Goal: Task Accomplishment & Management: Use online tool/utility

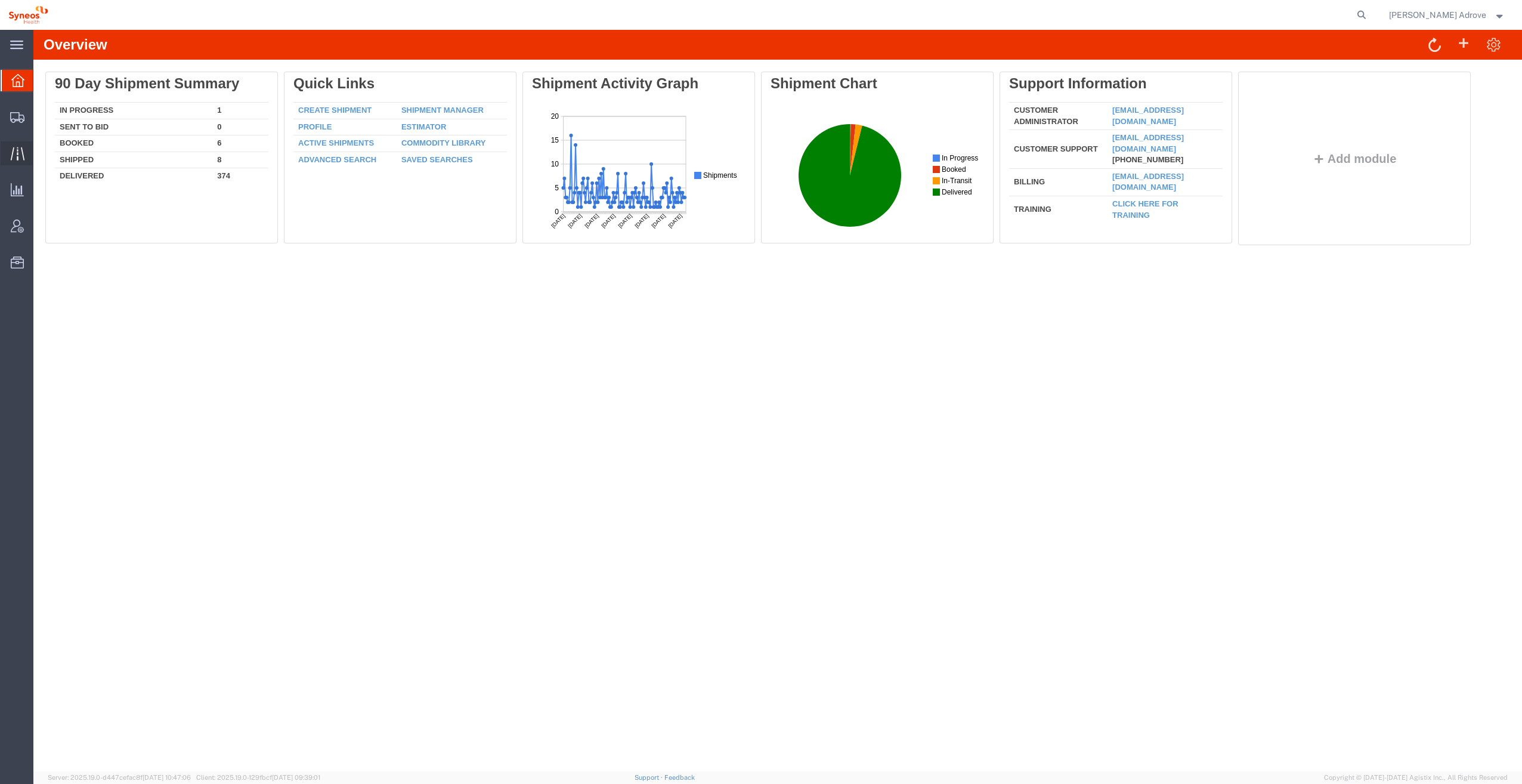
click at [41, 147] on span "Traffic" at bounding box center [37, 153] width 8 height 24
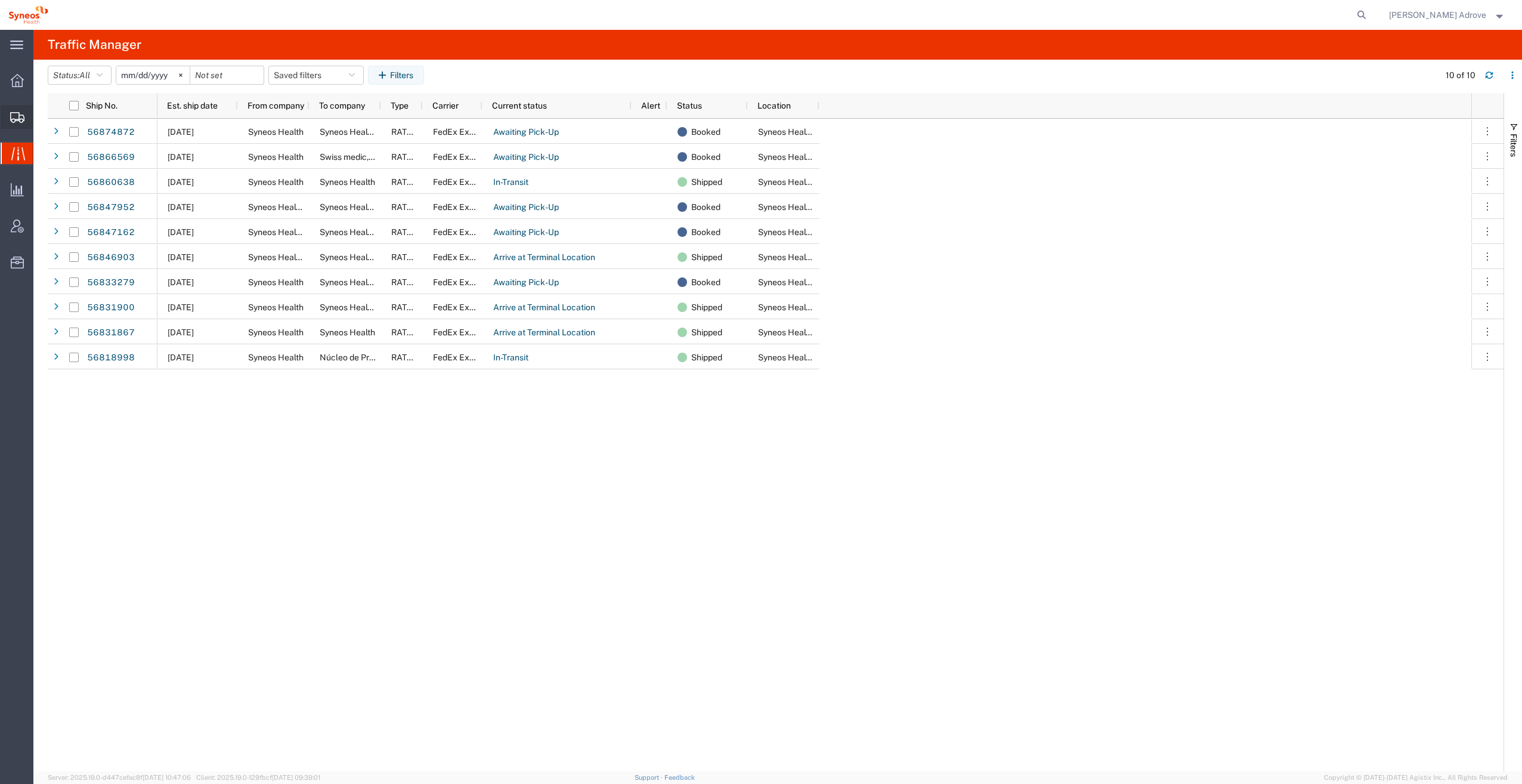
click at [0, 0] on span "Shipment Manager" at bounding box center [0, 0] width 0 height 0
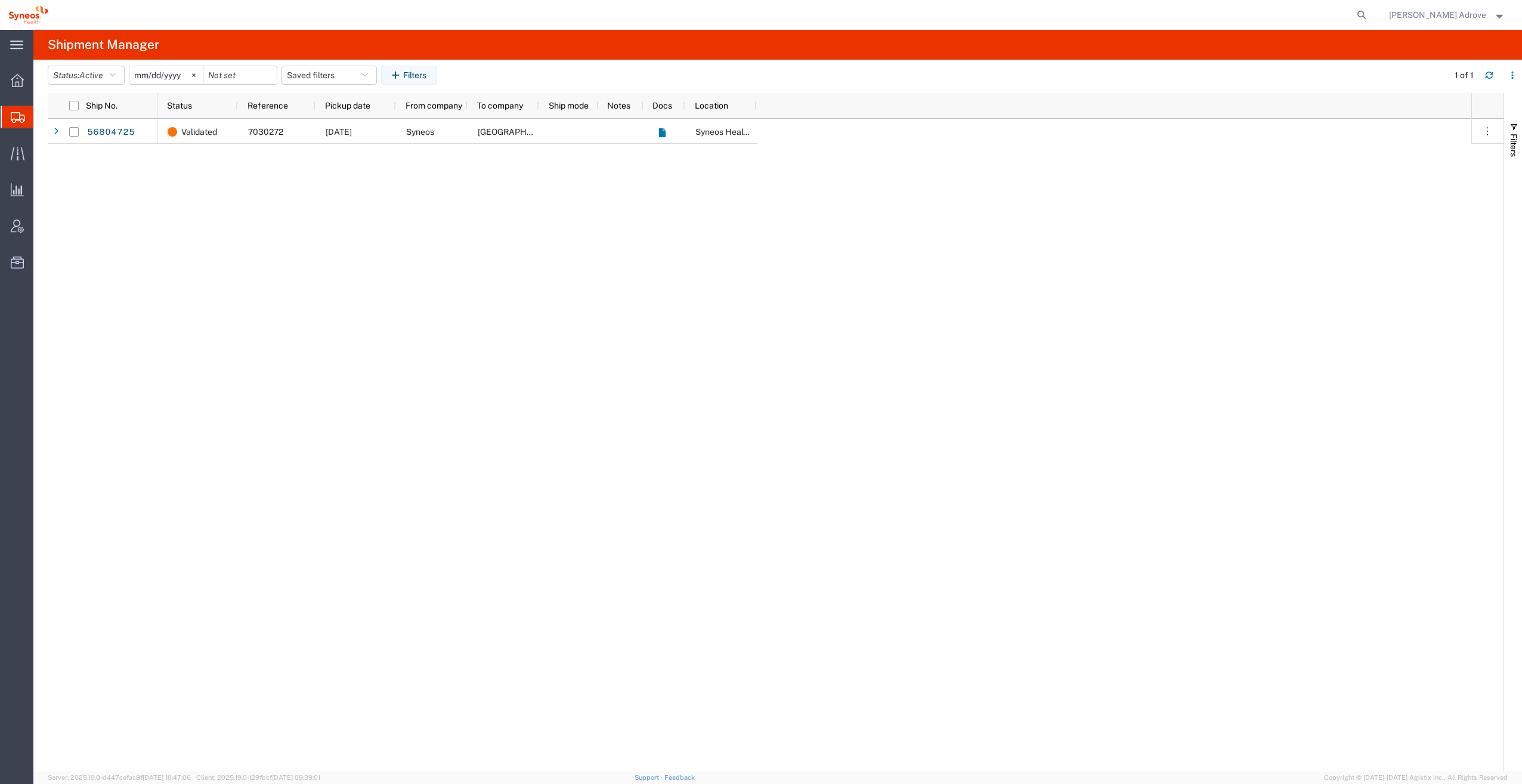
click at [161, 253] on div "Validated 7030272 [DATE] Syneos [GEOGRAPHIC_DATA] Syneos Health Clinical Spain" at bounding box center [815, 445] width 1314 height 653
